Goal: Obtain resource: Download file/media

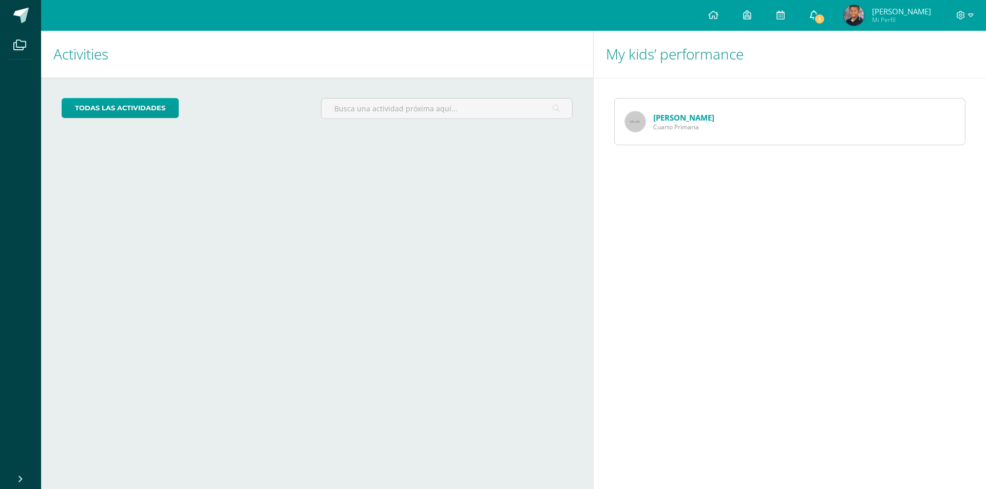
click at [830, 11] on link "1" at bounding box center [813, 15] width 33 height 31
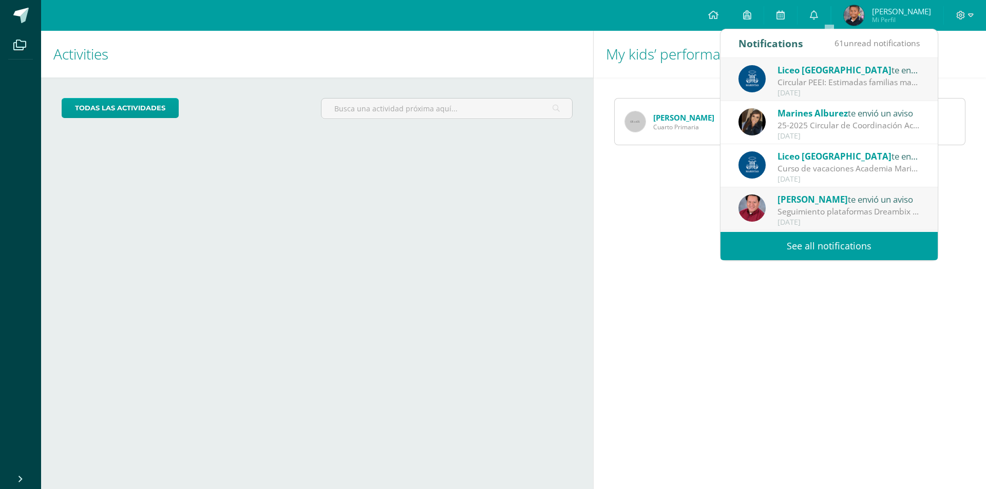
click at [805, 76] on div "Circular PEEI: Estimadas familias maristas nos complace compartir con ustedes q…" at bounding box center [848, 82] width 143 height 12
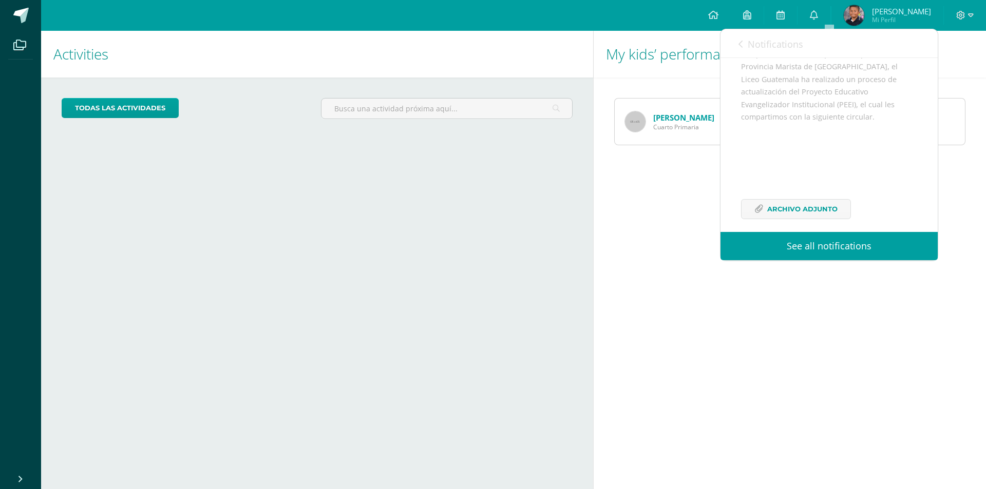
scroll to position [150, 0]
click at [782, 194] on span "Archivo Adjunto" at bounding box center [802, 199] width 70 height 19
click at [775, 202] on span "Archivo Adjunto" at bounding box center [802, 199] width 70 height 19
click at [762, 195] on icon at bounding box center [758, 199] width 9 height 9
click at [779, 201] on span "Archivo Adjunto" at bounding box center [802, 199] width 70 height 19
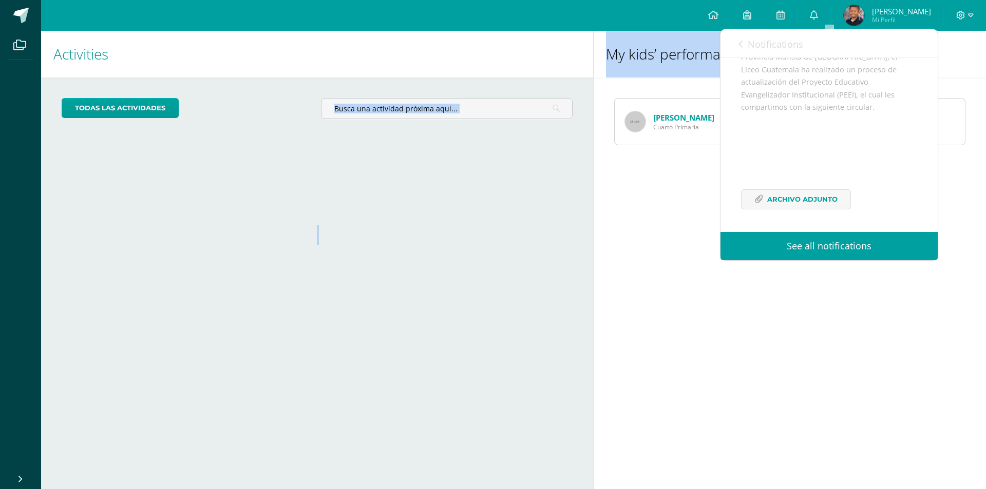
click at [594, 163] on div "Activities My kids todas las Actividades You don’t have any activities Check th…" at bounding box center [513, 260] width 953 height 458
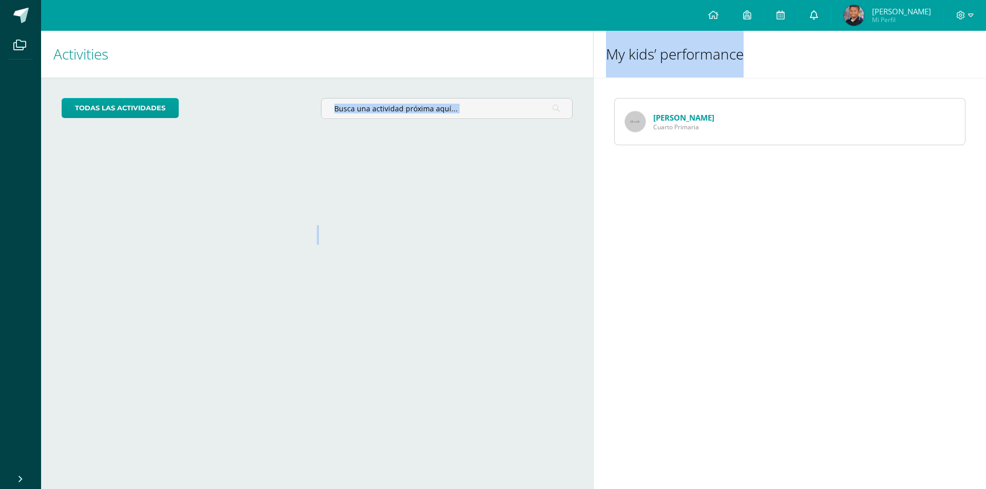
click at [818, 12] on icon at bounding box center [814, 14] width 8 height 9
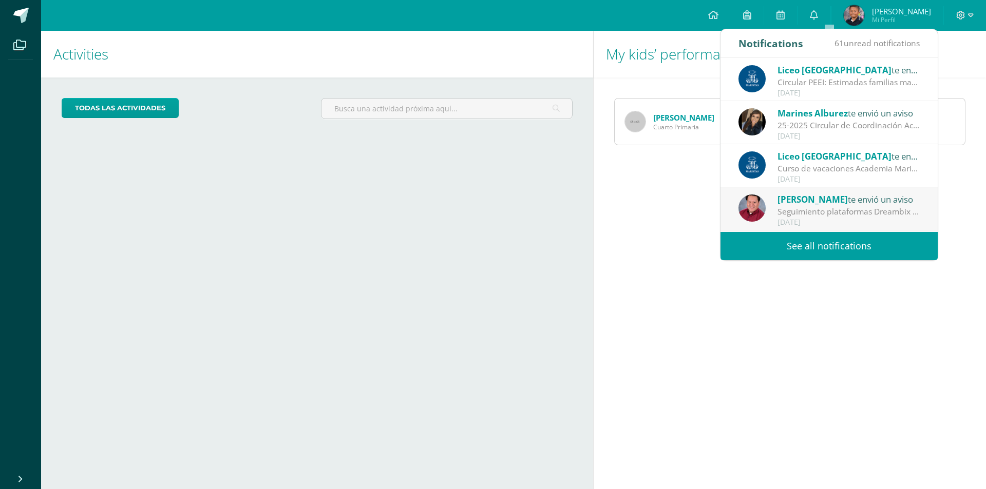
click at [815, 72] on span "Liceo [GEOGRAPHIC_DATA]" at bounding box center [834, 70] width 114 height 12
